Goal: Task Accomplishment & Management: Use online tool/utility

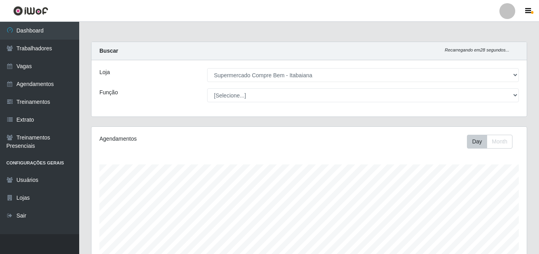
select select "264"
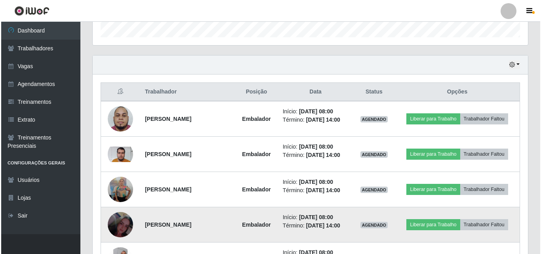
scroll to position [285, 0]
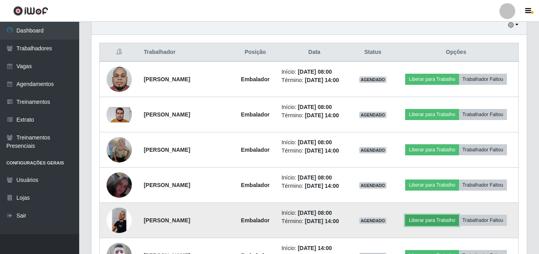
click at [427, 223] on button "Liberar para Trabalho" at bounding box center [431, 220] width 53 height 11
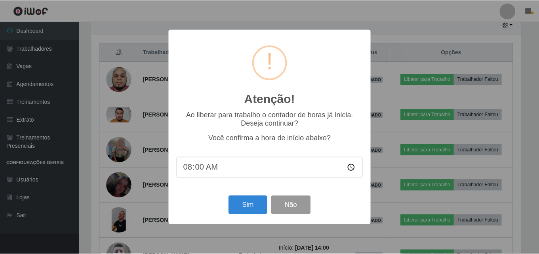
scroll to position [164, 431]
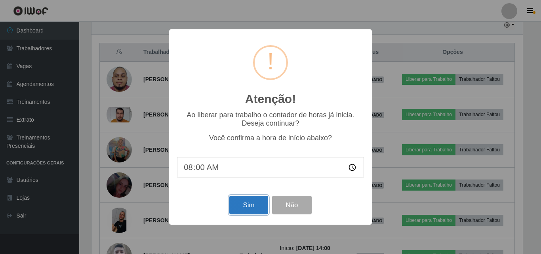
click at [238, 206] on button "Sim" at bounding box center [248, 205] width 38 height 19
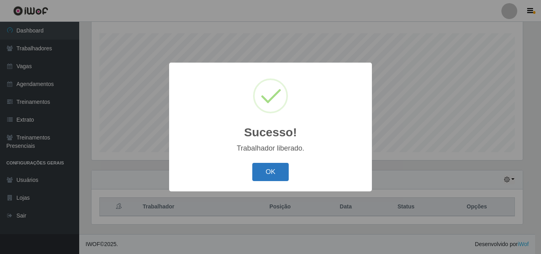
click at [259, 173] on button "OK" at bounding box center [270, 172] width 37 height 19
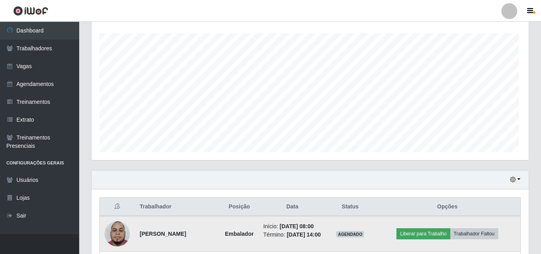
scroll to position [164, 435]
click at [438, 234] on button "Liberar para Trabalho" at bounding box center [421, 233] width 53 height 11
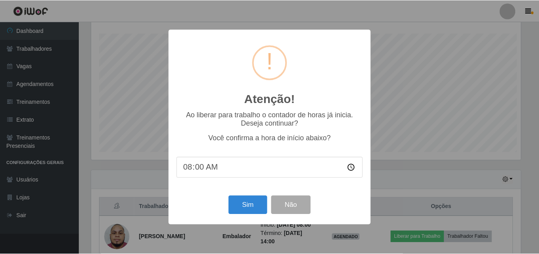
scroll to position [164, 431]
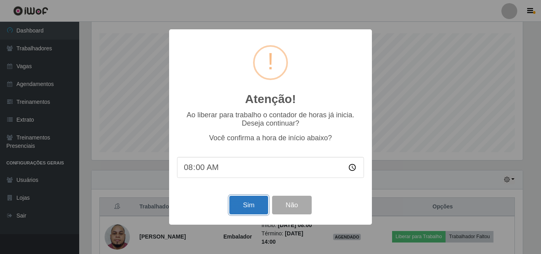
click at [235, 200] on button "Sim" at bounding box center [248, 205] width 38 height 19
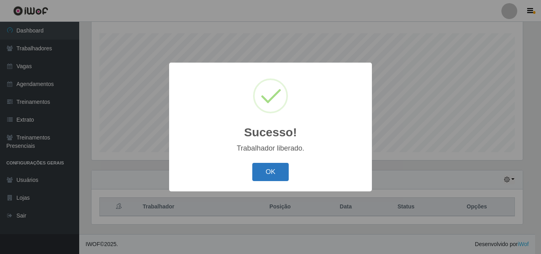
click at [271, 177] on button "OK" at bounding box center [270, 172] width 37 height 19
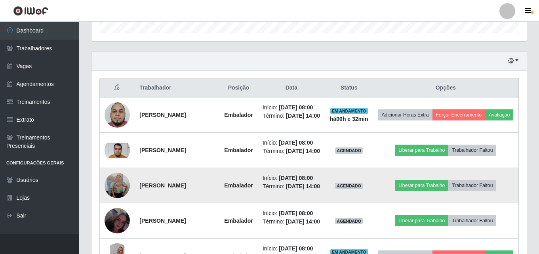
scroll to position [289, 0]
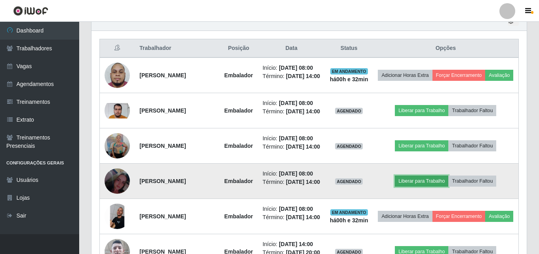
click at [418, 186] on button "Liberar para Trabalho" at bounding box center [421, 180] width 53 height 11
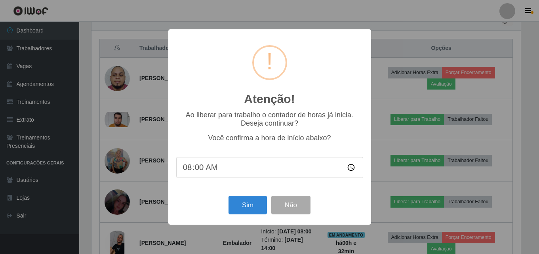
scroll to position [164, 431]
click at [253, 211] on button "Sim" at bounding box center [248, 205] width 38 height 19
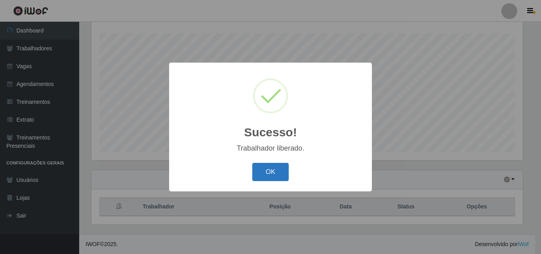
click at [258, 167] on button "OK" at bounding box center [270, 172] width 37 height 19
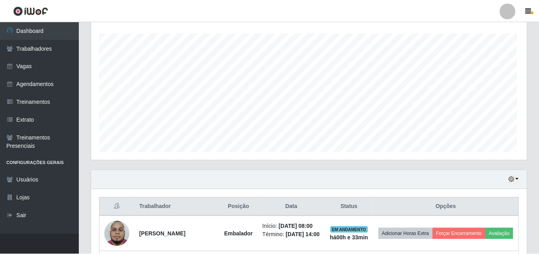
scroll to position [0, 0]
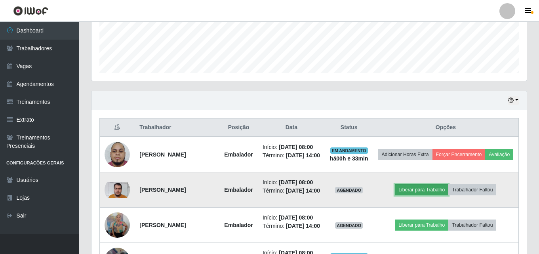
click at [418, 195] on button "Liberar para Trabalho" at bounding box center [421, 189] width 53 height 11
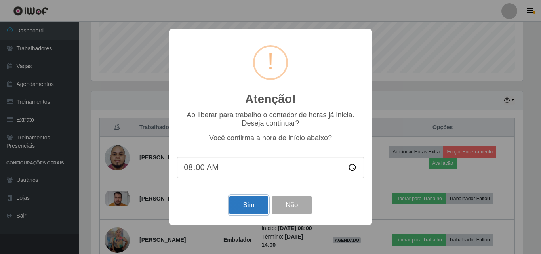
click at [237, 206] on button "Sim" at bounding box center [248, 205] width 38 height 19
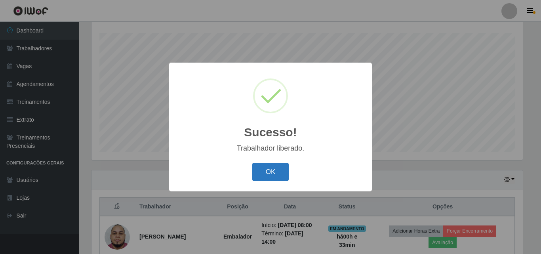
click at [274, 164] on button "OK" at bounding box center [270, 172] width 37 height 19
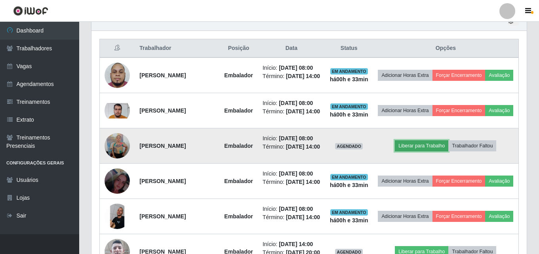
click at [416, 151] on button "Liberar para Trabalho" at bounding box center [421, 145] width 53 height 11
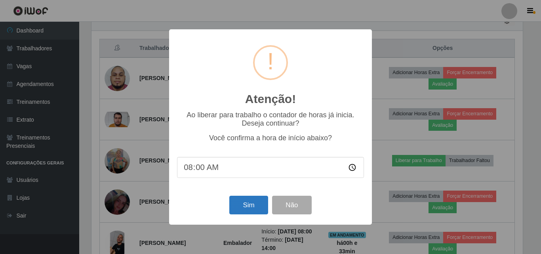
drag, startPoint x: 224, startPoint y: 215, endPoint x: 248, endPoint y: 207, distance: 24.7
click at [235, 214] on div "Sim Não" at bounding box center [270, 205] width 187 height 23
click at [248, 207] on button "Sim" at bounding box center [248, 205] width 38 height 19
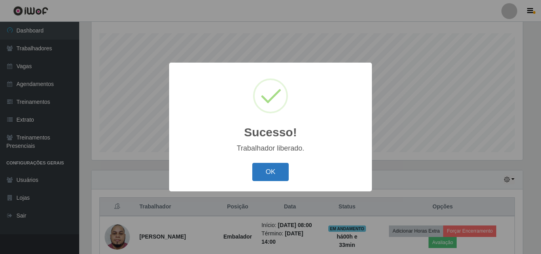
click at [261, 177] on button "OK" at bounding box center [270, 172] width 37 height 19
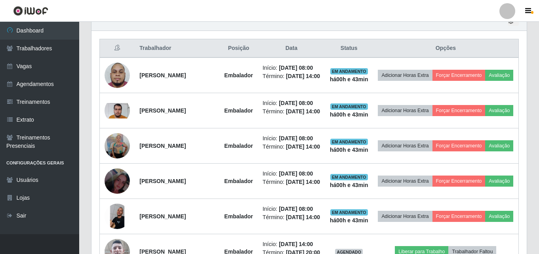
scroll to position [487, 0]
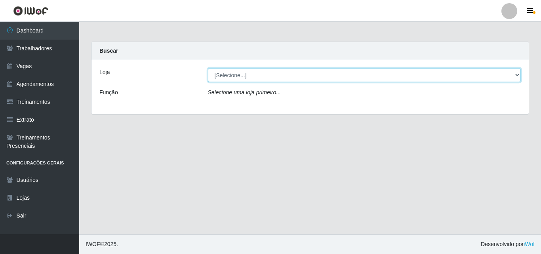
click at [302, 73] on select "[Selecione...] Supermercado Compre Bem - Itabaiana" at bounding box center [364, 75] width 313 height 14
select select "264"
click at [208, 68] on select "[Selecione...] Supermercado Compre Bem - Itabaiana" at bounding box center [364, 75] width 313 height 14
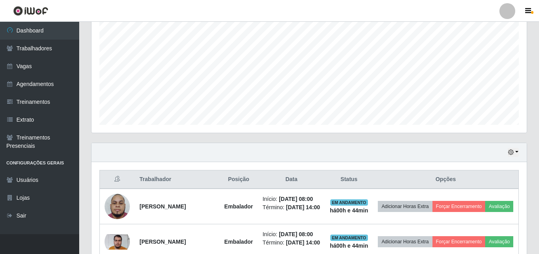
scroll to position [238, 0]
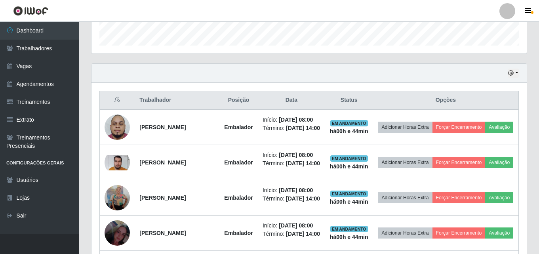
click at [520, 78] on div "Hoje 1 dia 3 dias 1 Semana Não encerrados" at bounding box center [308, 73] width 435 height 19
click at [512, 70] on button "button" at bounding box center [513, 72] width 11 height 9
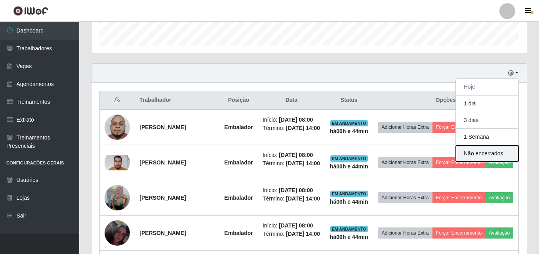
click at [503, 156] on button "Não encerrados" at bounding box center [487, 153] width 63 height 16
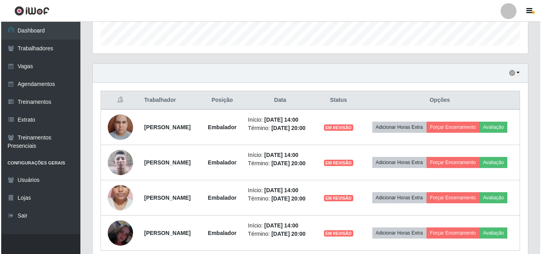
scroll to position [296, 0]
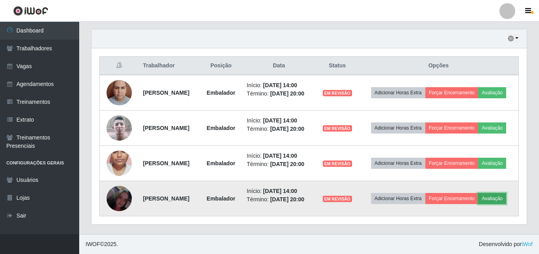
click at [478, 204] on button "Avaliação" at bounding box center [492, 198] width 28 height 11
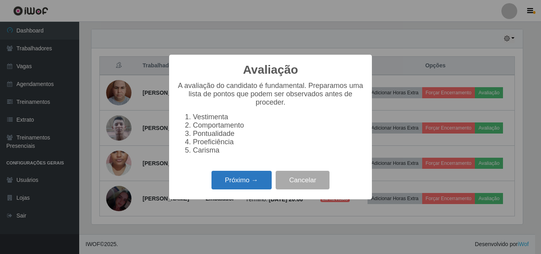
click at [242, 189] on button "Próximo →" at bounding box center [241, 180] width 60 height 19
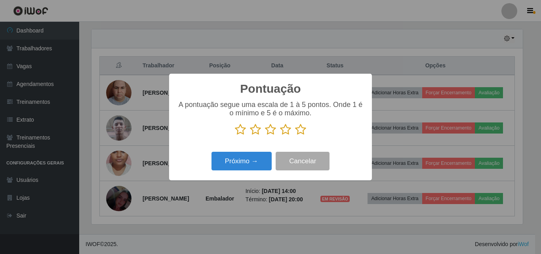
drag, startPoint x: 299, startPoint y: 130, endPoint x: 290, endPoint y: 145, distance: 18.1
click at [297, 135] on icon at bounding box center [300, 130] width 11 height 12
click at [295, 135] on input "radio" at bounding box center [295, 135] width 0 height 0
click at [253, 152] on div "Próximo → Cancelar" at bounding box center [270, 161] width 187 height 23
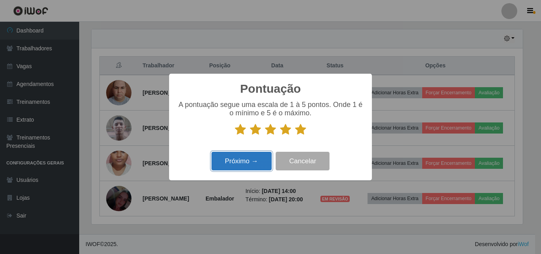
click at [252, 165] on button "Próximo →" at bounding box center [241, 161] width 60 height 19
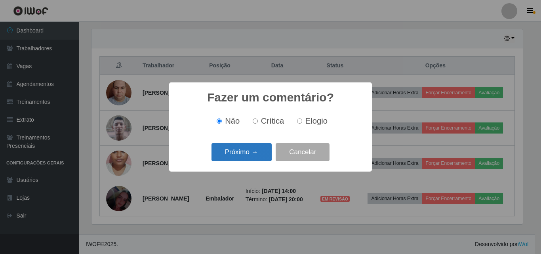
click at [252, 156] on button "Próximo →" at bounding box center [241, 152] width 60 height 19
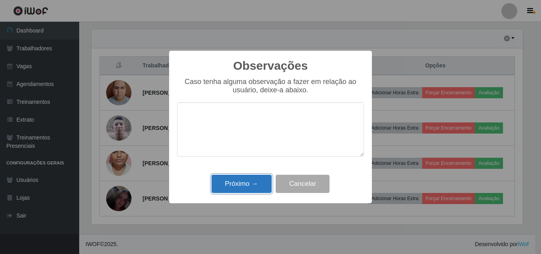
drag, startPoint x: 256, startPoint y: 180, endPoint x: 350, endPoint y: 144, distance: 100.4
click at [256, 181] on button "Próximo →" at bounding box center [241, 184] width 60 height 19
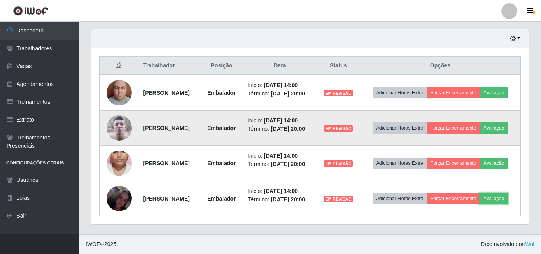
scroll to position [164, 435]
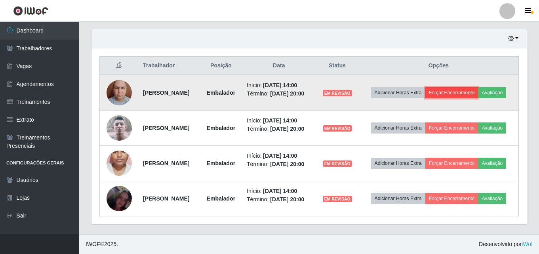
click at [453, 87] on button "Forçar Encerramento" at bounding box center [451, 92] width 53 height 11
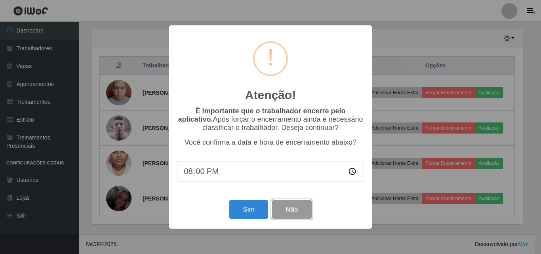
click at [298, 203] on button "Não" at bounding box center [291, 209] width 39 height 19
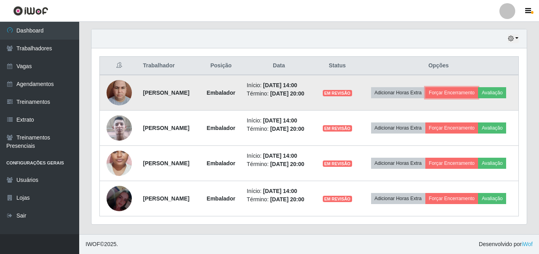
scroll to position [164, 435]
click at [478, 87] on button "Avaliação" at bounding box center [492, 92] width 28 height 11
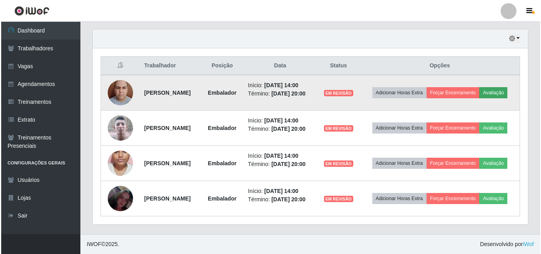
scroll to position [164, 431]
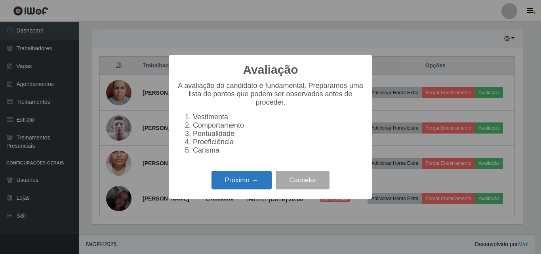
click at [245, 183] on button "Próximo →" at bounding box center [241, 180] width 60 height 19
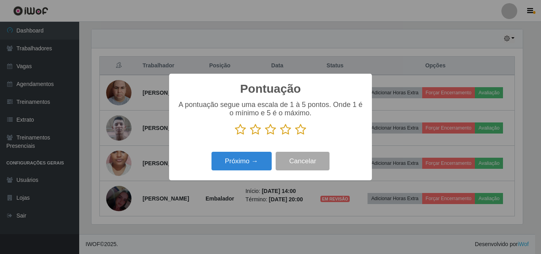
scroll to position [395721, 395454]
drag, startPoint x: 285, startPoint y: 127, endPoint x: 279, endPoint y: 144, distance: 18.0
click at [283, 132] on icon at bounding box center [285, 130] width 11 height 12
click at [280, 135] on input "radio" at bounding box center [280, 135] width 0 height 0
click at [268, 151] on div "Próximo → Cancelar" at bounding box center [270, 161] width 187 height 23
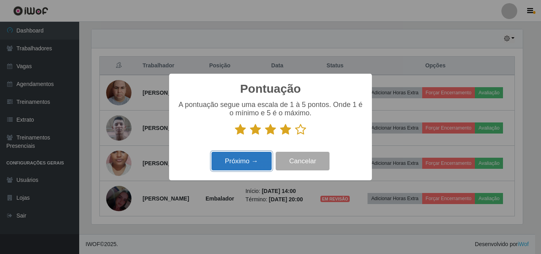
click at [267, 154] on button "Próximo →" at bounding box center [241, 161] width 60 height 19
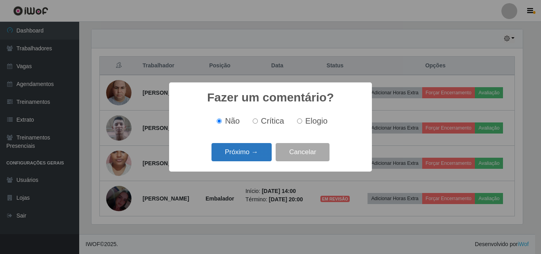
click at [262, 147] on button "Próximo →" at bounding box center [241, 152] width 60 height 19
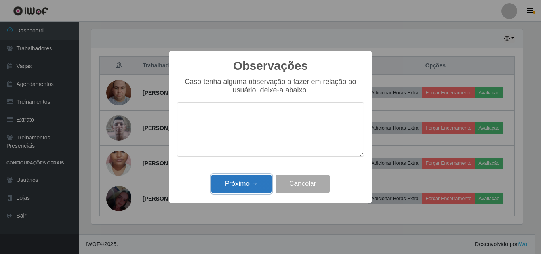
click at [255, 179] on button "Próximo →" at bounding box center [241, 184] width 60 height 19
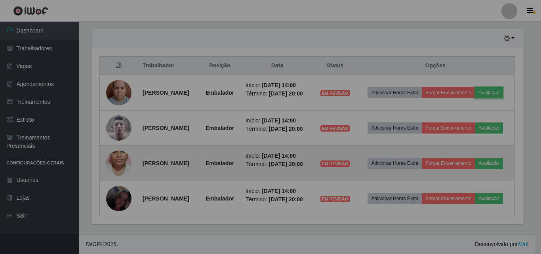
scroll to position [164, 435]
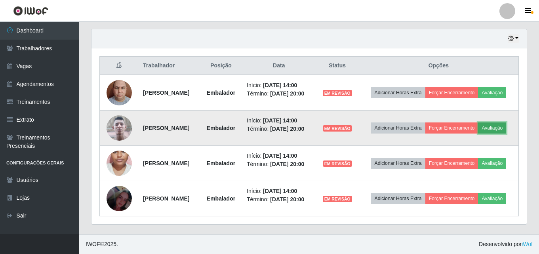
click at [478, 122] on button "Avaliação" at bounding box center [492, 127] width 28 height 11
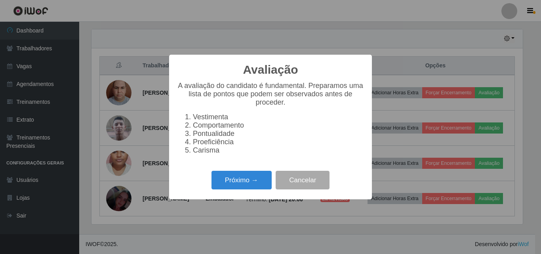
scroll to position [164, 431]
click at [240, 185] on button "Próximo →" at bounding box center [241, 180] width 60 height 19
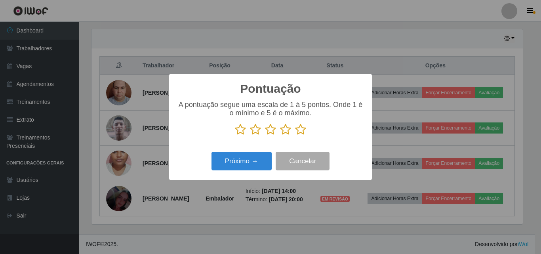
click at [286, 134] on icon at bounding box center [285, 130] width 11 height 12
click at [280, 135] on input "radio" at bounding box center [280, 135] width 0 height 0
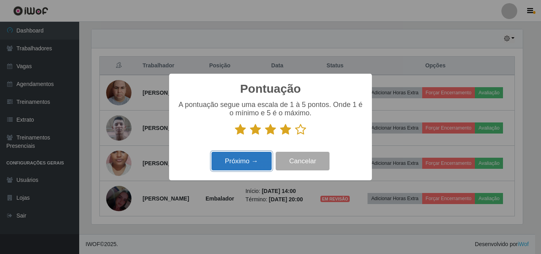
click at [258, 160] on button "Próximo →" at bounding box center [241, 161] width 60 height 19
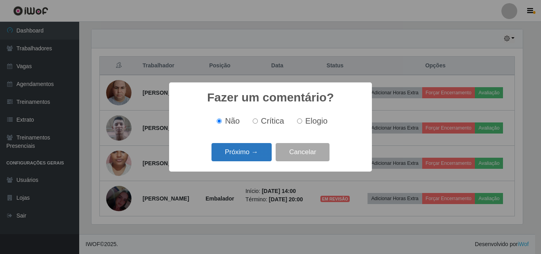
click at [258, 160] on button "Próximo →" at bounding box center [241, 152] width 60 height 19
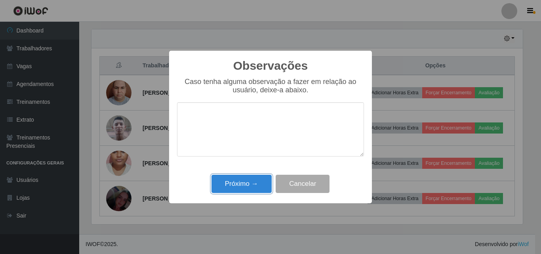
click at [261, 188] on button "Próximo →" at bounding box center [241, 184] width 60 height 19
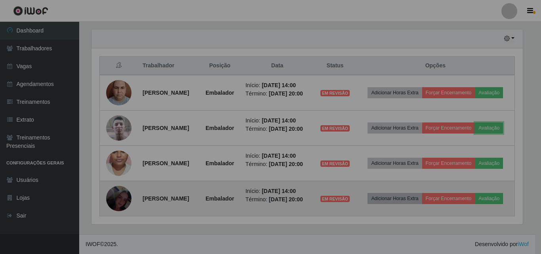
scroll to position [164, 435]
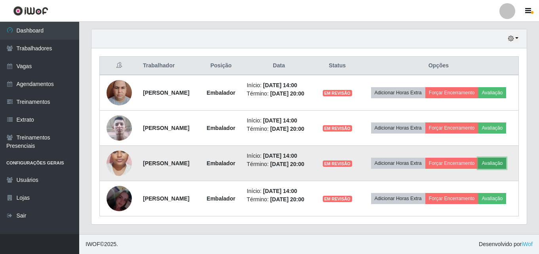
click at [478, 162] on button "Avaliação" at bounding box center [492, 163] width 28 height 11
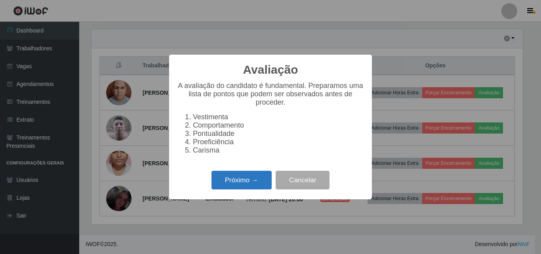
drag, startPoint x: 243, startPoint y: 183, endPoint x: 234, endPoint y: 177, distance: 10.8
click at [234, 177] on button "Próximo →" at bounding box center [241, 180] width 60 height 19
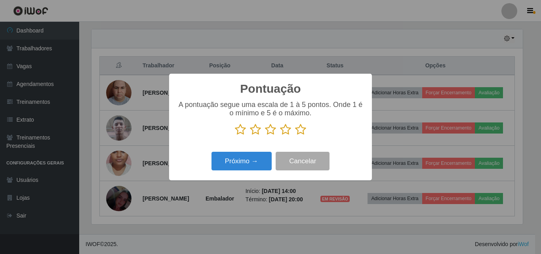
click at [243, 131] on icon at bounding box center [240, 130] width 11 height 12
click at [235, 135] on input "radio" at bounding box center [235, 135] width 0 height 0
click at [245, 163] on button "Próximo →" at bounding box center [241, 161] width 60 height 19
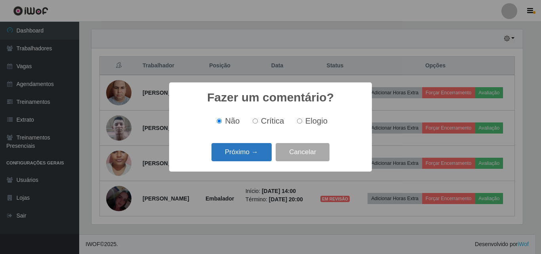
click at [248, 158] on button "Próximo →" at bounding box center [241, 152] width 60 height 19
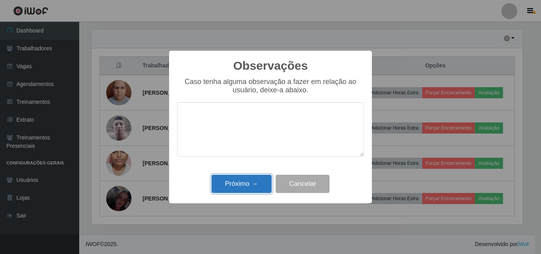
click at [251, 188] on button "Próximo →" at bounding box center [241, 184] width 60 height 19
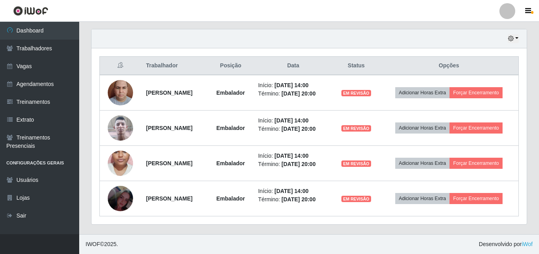
scroll to position [0, 0]
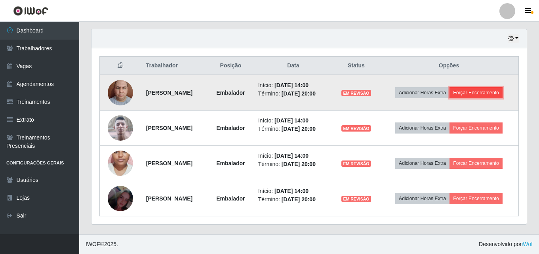
click at [494, 97] on button "Forçar Encerramento" at bounding box center [475, 92] width 53 height 11
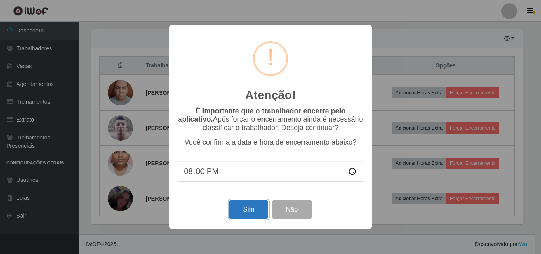
click at [250, 206] on button "Sim" at bounding box center [248, 209] width 38 height 19
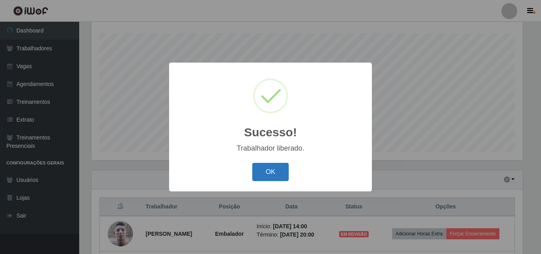
click at [266, 167] on button "OK" at bounding box center [270, 172] width 37 height 19
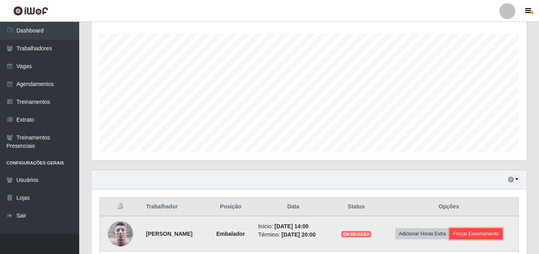
click at [482, 232] on button "Forçar Encerramento" at bounding box center [475, 233] width 53 height 11
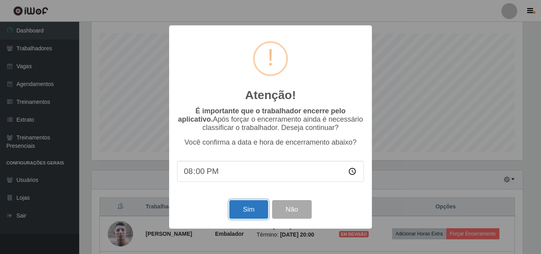
drag, startPoint x: 230, startPoint y: 204, endPoint x: 255, endPoint y: 217, distance: 27.6
click at [230, 204] on button "Sim" at bounding box center [248, 209] width 38 height 19
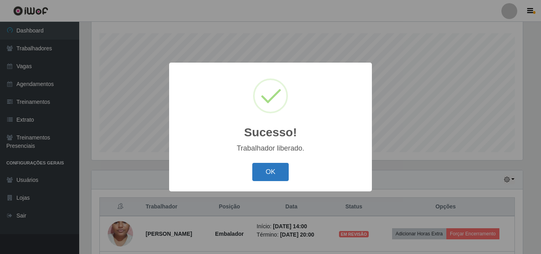
click at [281, 164] on button "OK" at bounding box center [270, 172] width 37 height 19
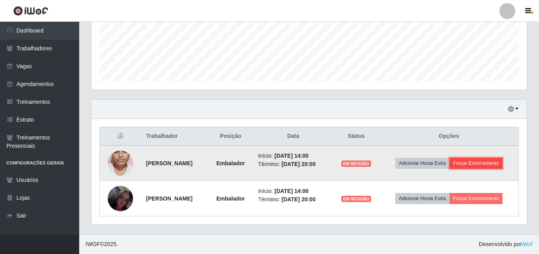
click at [483, 165] on button "Forçar Encerramento" at bounding box center [475, 163] width 53 height 11
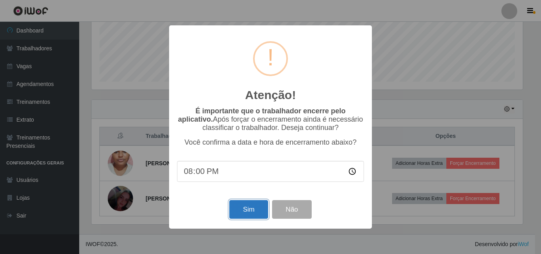
click at [266, 211] on button "Sim" at bounding box center [248, 209] width 38 height 19
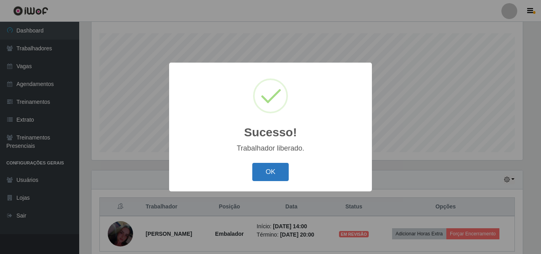
click at [270, 179] on button "OK" at bounding box center [270, 172] width 37 height 19
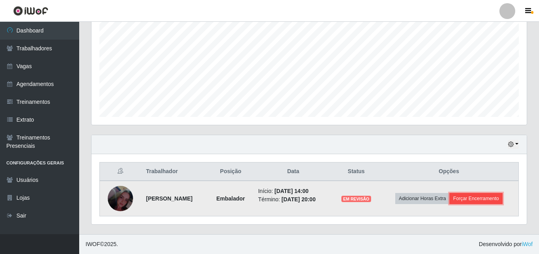
click at [489, 200] on button "Forçar Encerramento" at bounding box center [475, 198] width 53 height 11
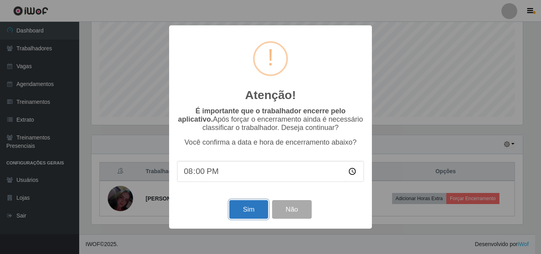
click at [259, 213] on button "Sim" at bounding box center [248, 209] width 38 height 19
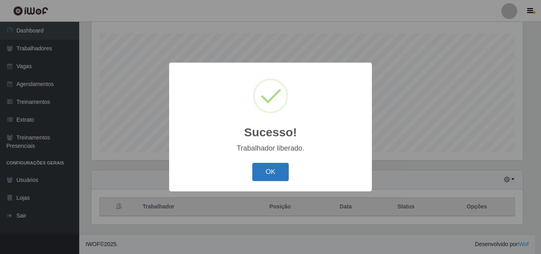
click at [257, 171] on button "OK" at bounding box center [270, 172] width 37 height 19
